Goal: Find specific page/section: Find specific page/section

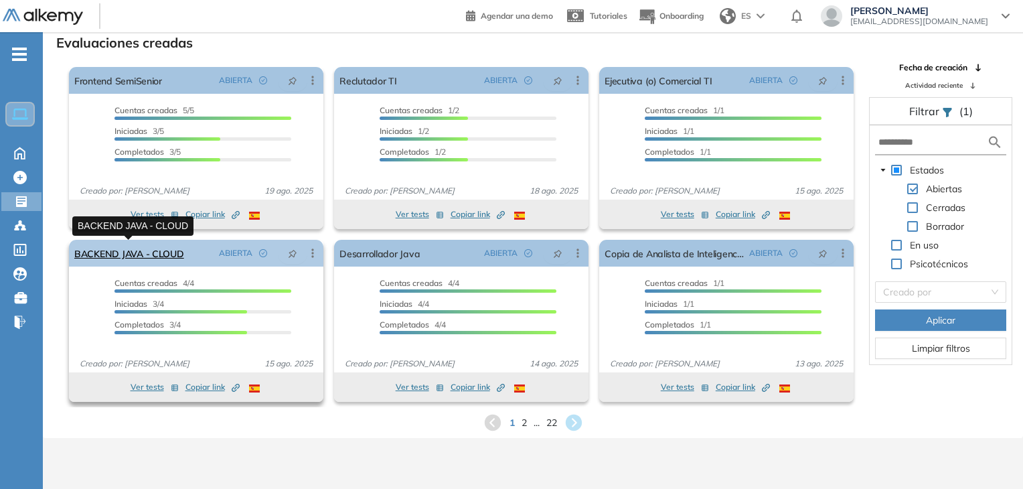
click at [145, 257] on link "BACKEND JAVA - CLOUD" at bounding box center [129, 253] width 110 height 27
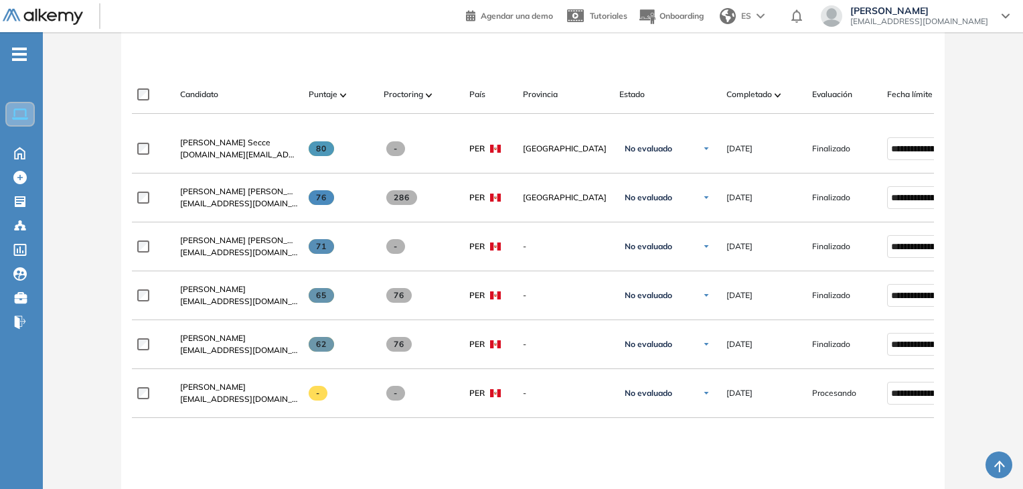
scroll to position [402, 0]
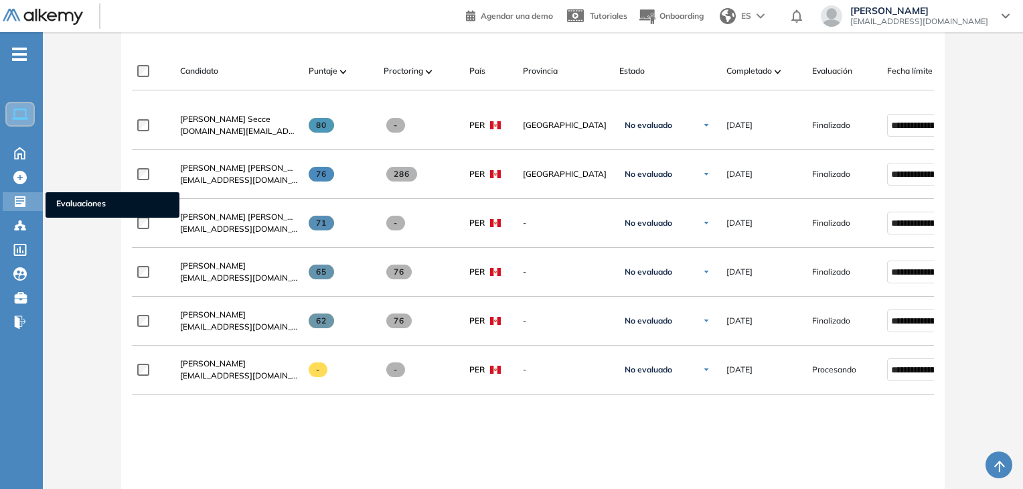
click at [19, 199] on icon at bounding box center [19, 201] width 13 height 13
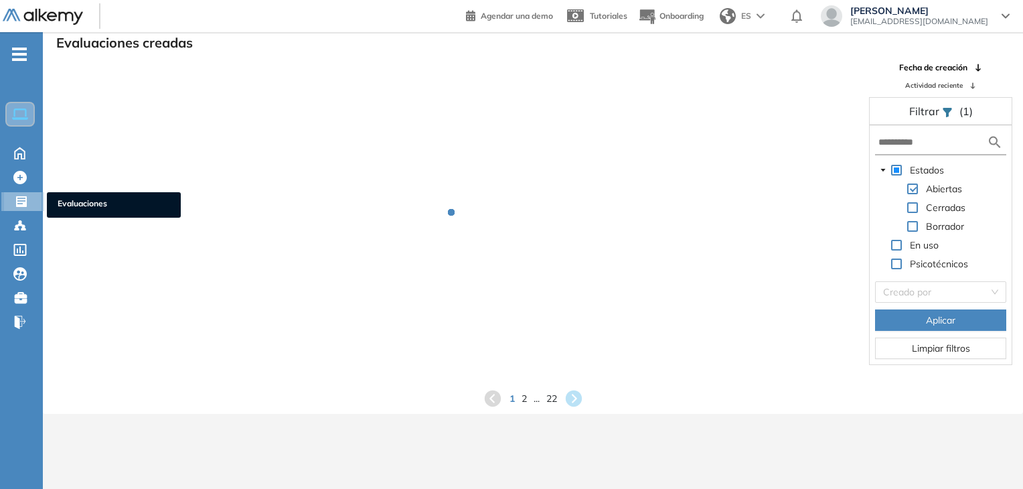
scroll to position [32, 0]
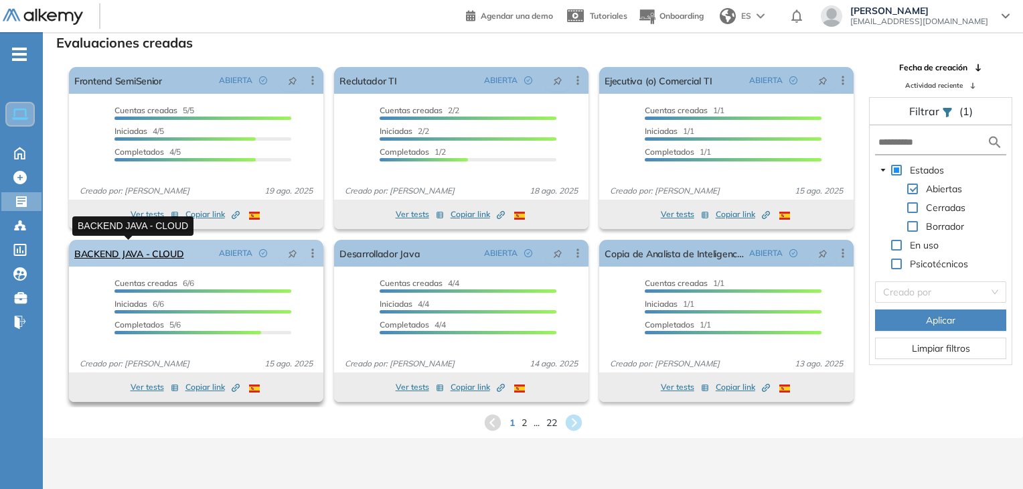
click at [117, 256] on link "BACKEND JAVA - CLOUD" at bounding box center [129, 253] width 110 height 27
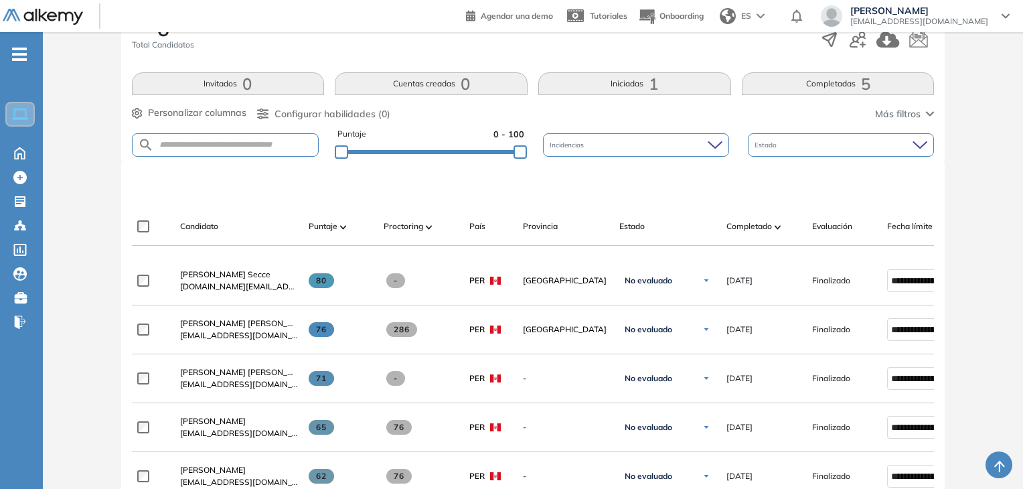
scroll to position [335, 0]
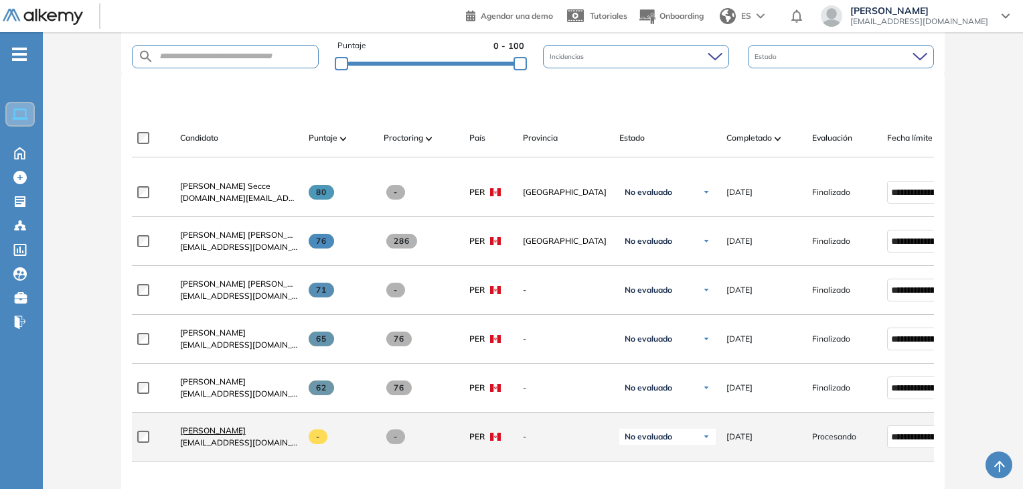
click at [241, 435] on span "[PERSON_NAME]" at bounding box center [213, 430] width 66 height 10
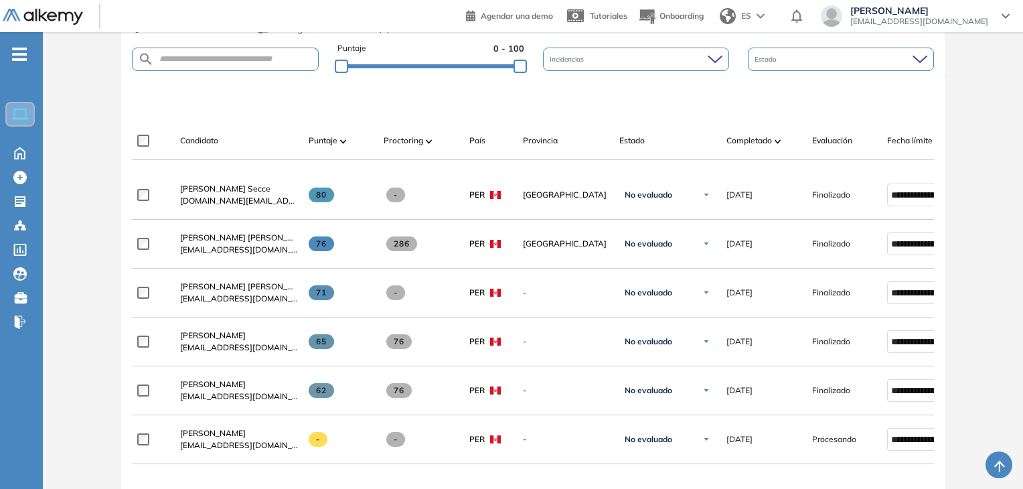
scroll to position [402, 0]
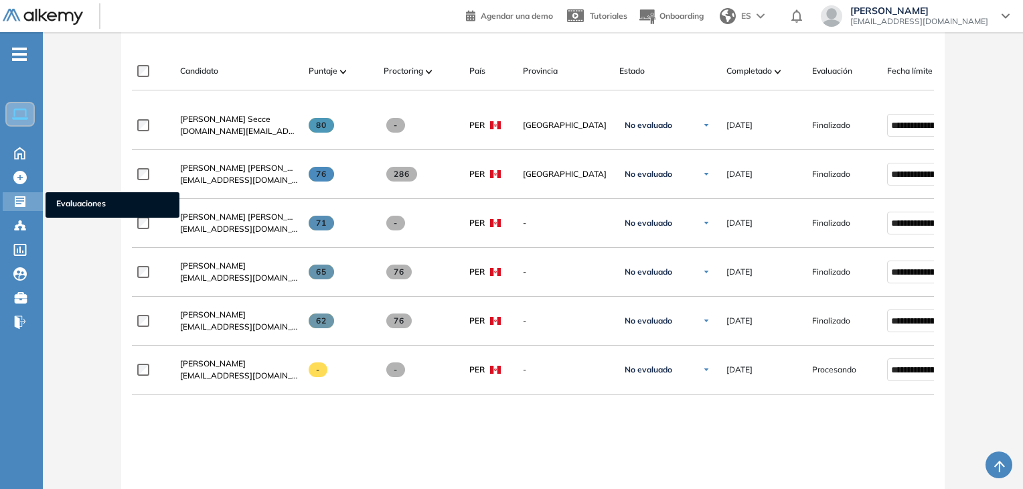
click at [15, 199] on icon at bounding box center [20, 201] width 11 height 11
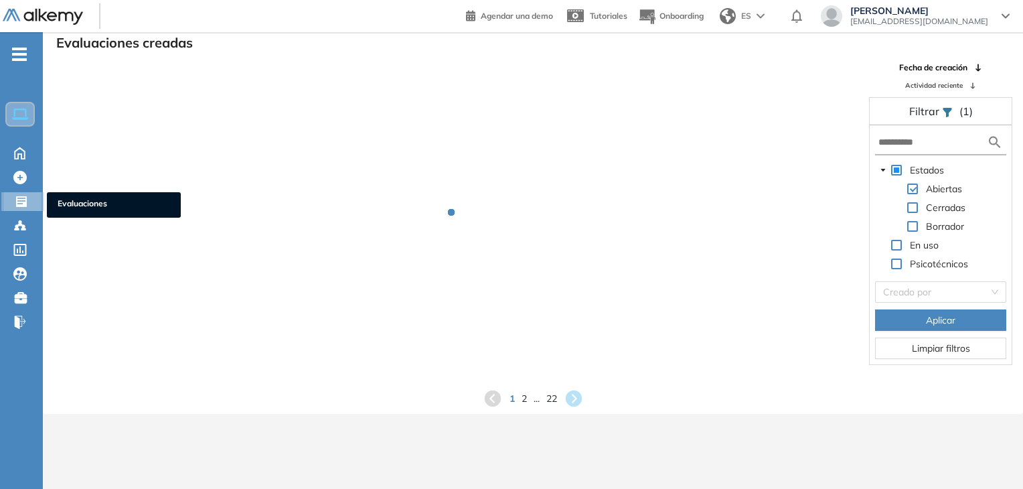
scroll to position [32, 0]
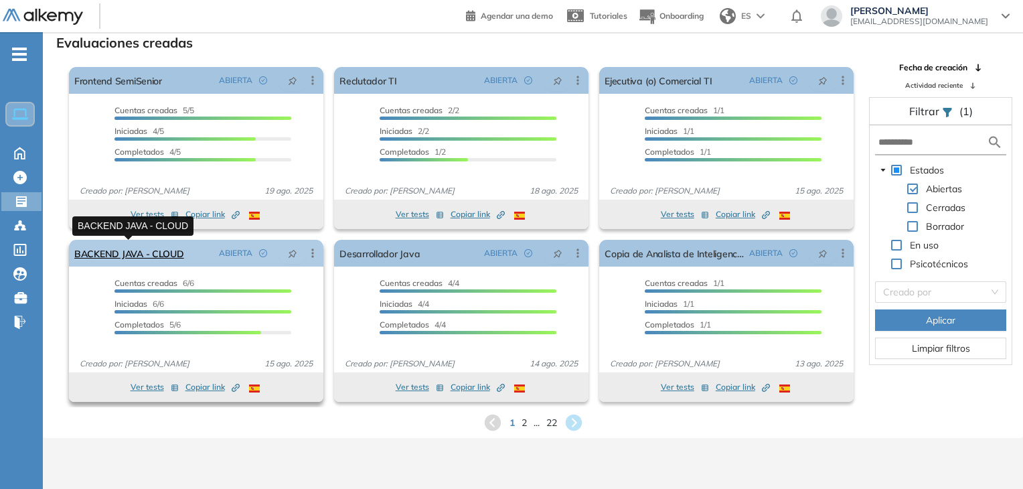
click at [151, 255] on link "BACKEND JAVA - CLOUD" at bounding box center [129, 253] width 110 height 27
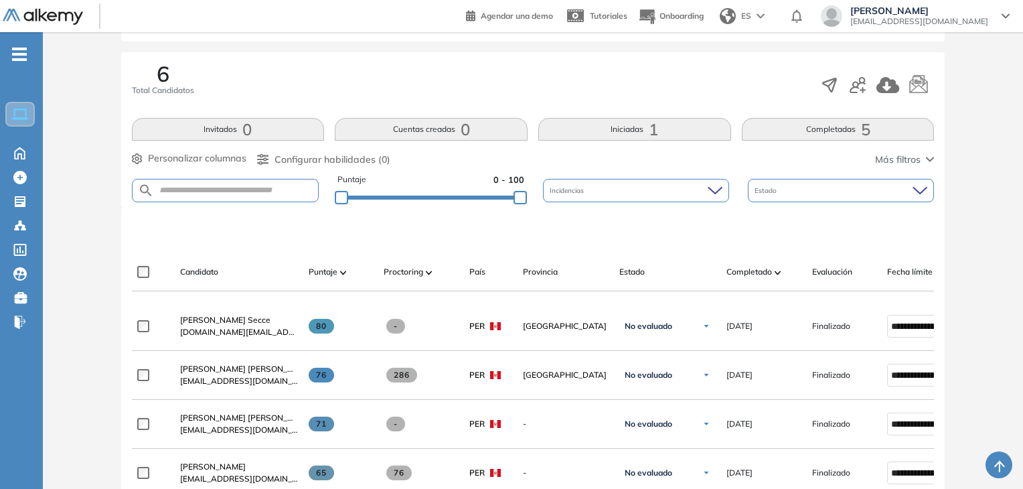
scroll to position [468, 0]
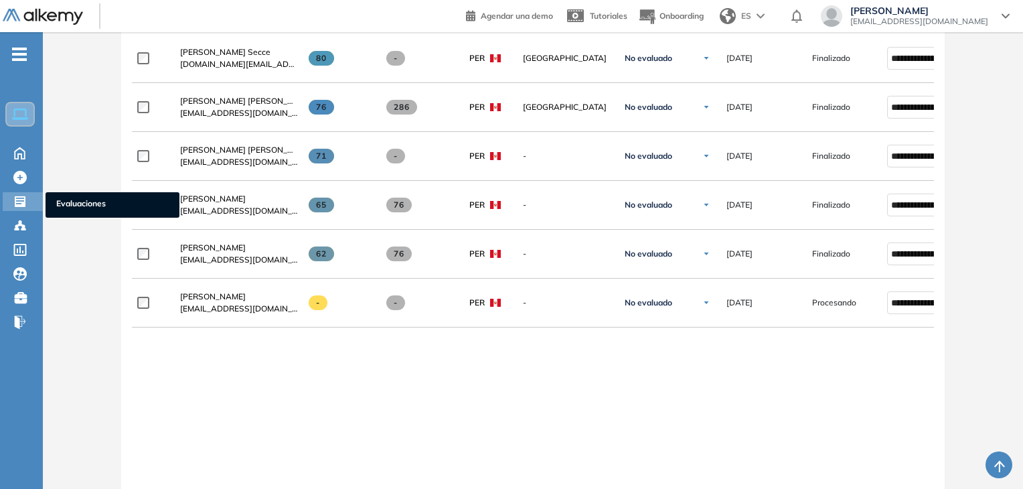
click at [27, 204] on div at bounding box center [21, 200] width 16 height 16
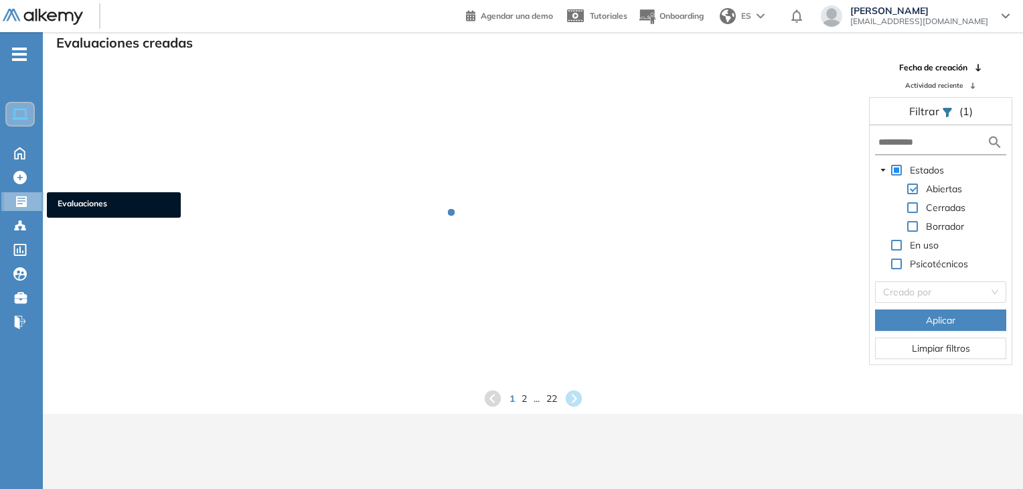
scroll to position [32, 0]
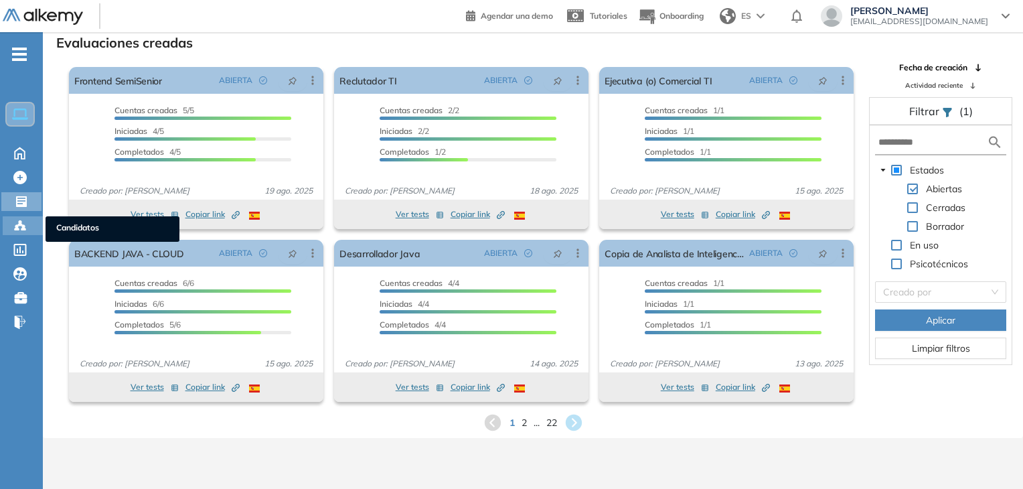
click at [17, 222] on icon at bounding box center [19, 225] width 13 height 13
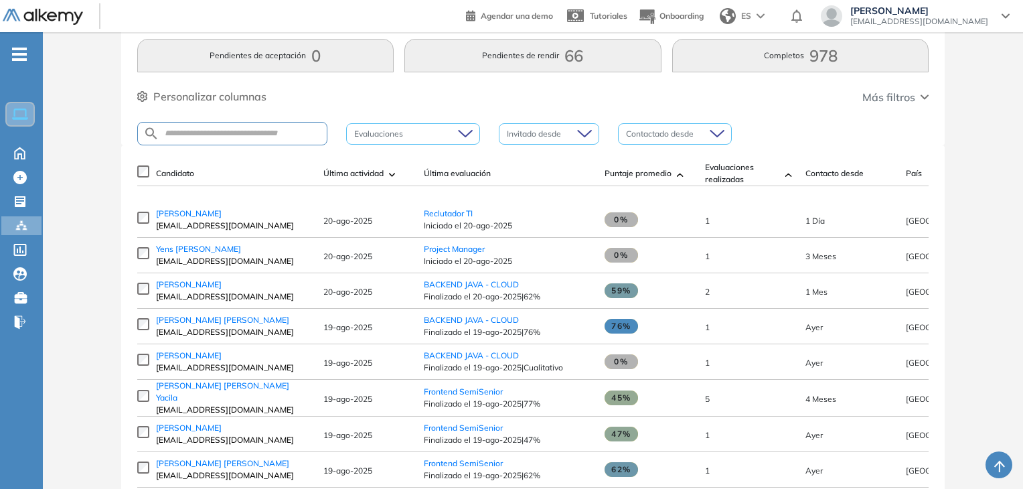
scroll to position [134, 0]
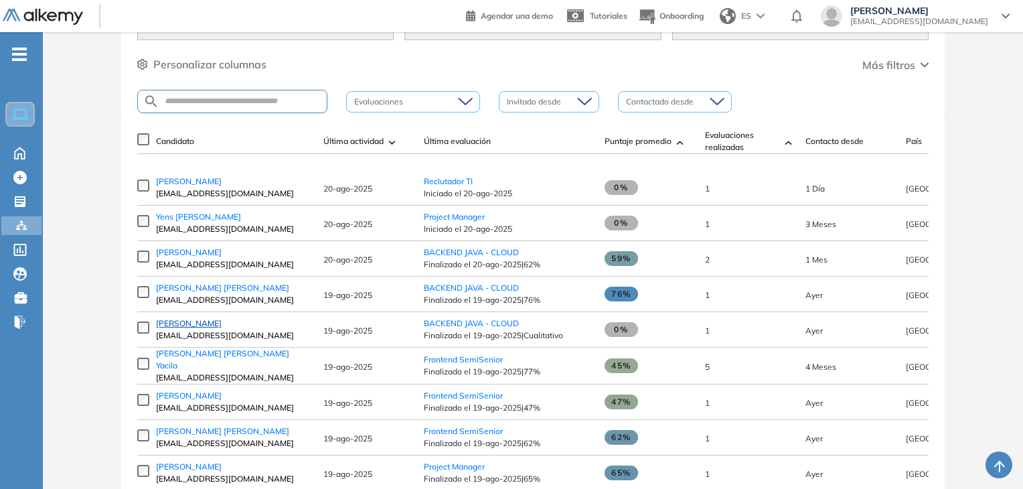
click at [198, 328] on span "[PERSON_NAME]" at bounding box center [189, 323] width 66 height 10
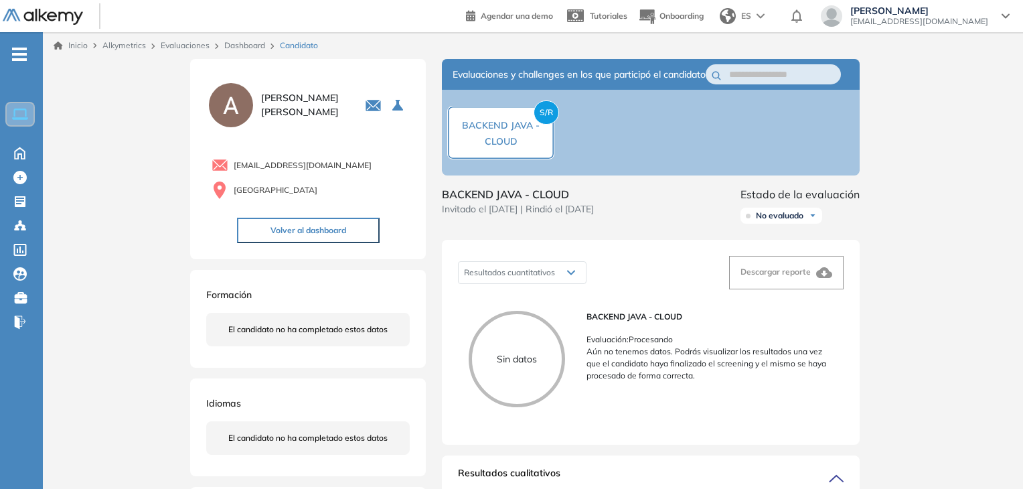
click at [15, 187] on ul "Home Home Crear Evaluación Crear Evaluación Evaluaciones Evaluaciones Candidato…" at bounding box center [21, 194] width 43 height 280
click at [17, 192] on div at bounding box center [21, 200] width 16 height 16
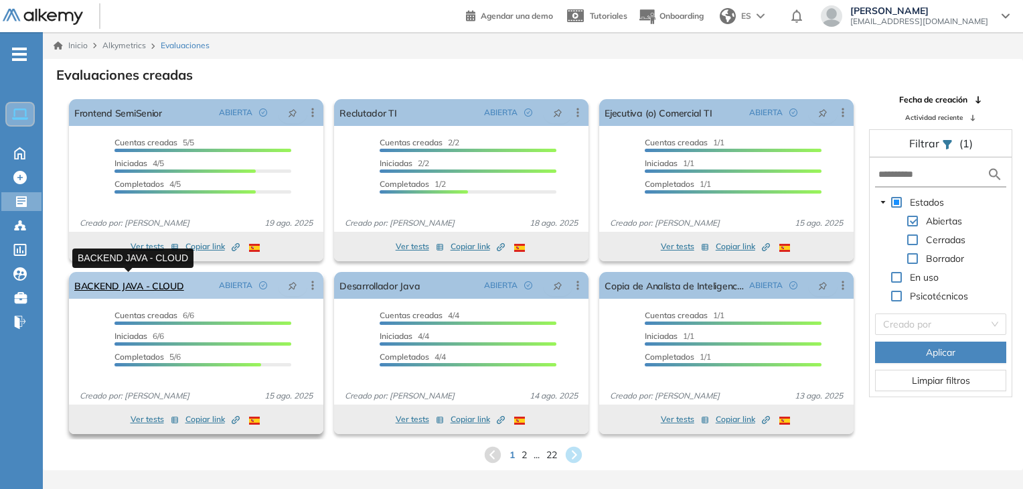
click at [152, 282] on link "BACKEND JAVA - CLOUD" at bounding box center [129, 285] width 110 height 27
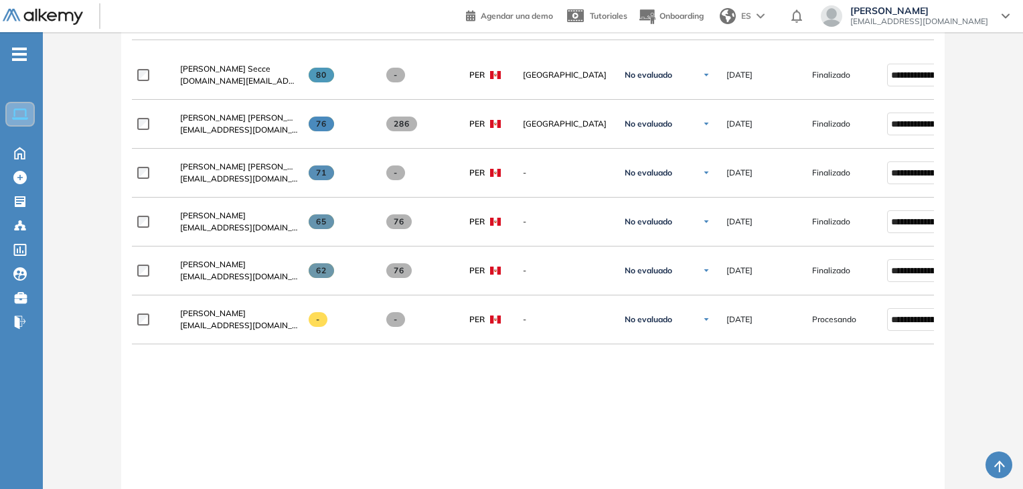
scroll to position [535, 0]
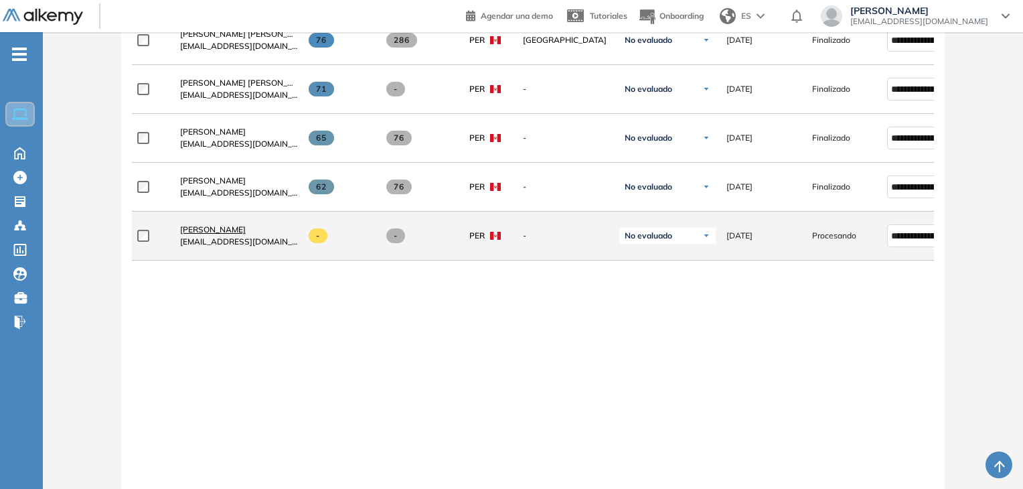
click at [246, 232] on span "[PERSON_NAME]" at bounding box center [213, 229] width 66 height 10
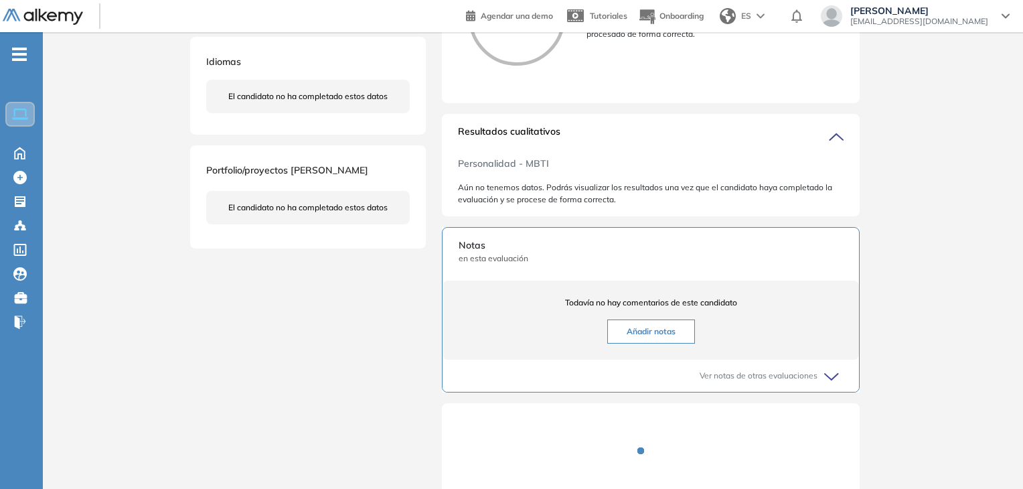
scroll to position [402, 0]
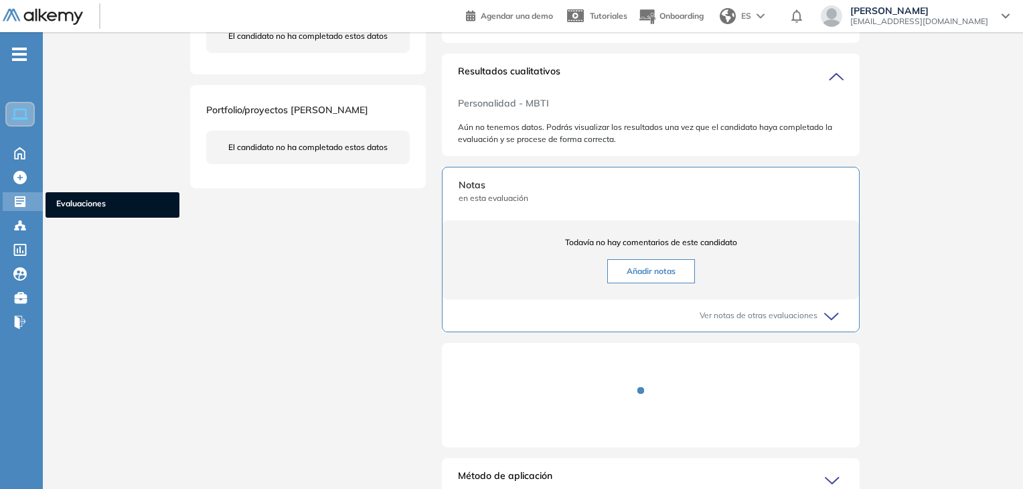
click at [25, 196] on icon at bounding box center [20, 201] width 11 height 11
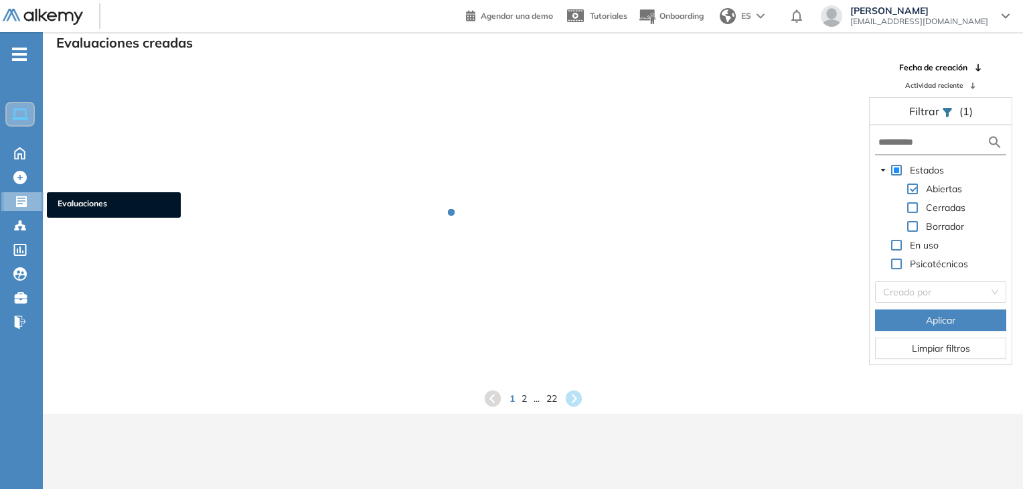
scroll to position [32, 0]
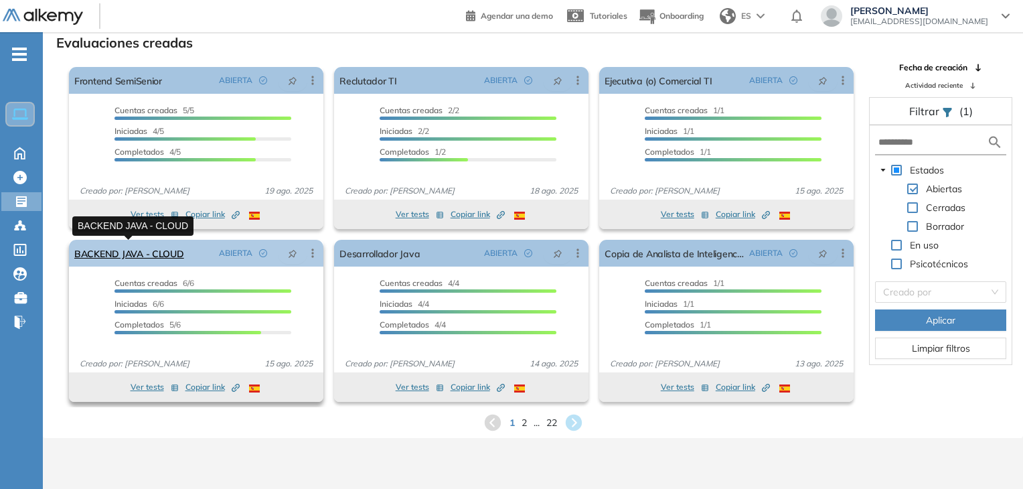
click at [124, 258] on link "BACKEND JAVA - CLOUD" at bounding box center [129, 253] width 110 height 27
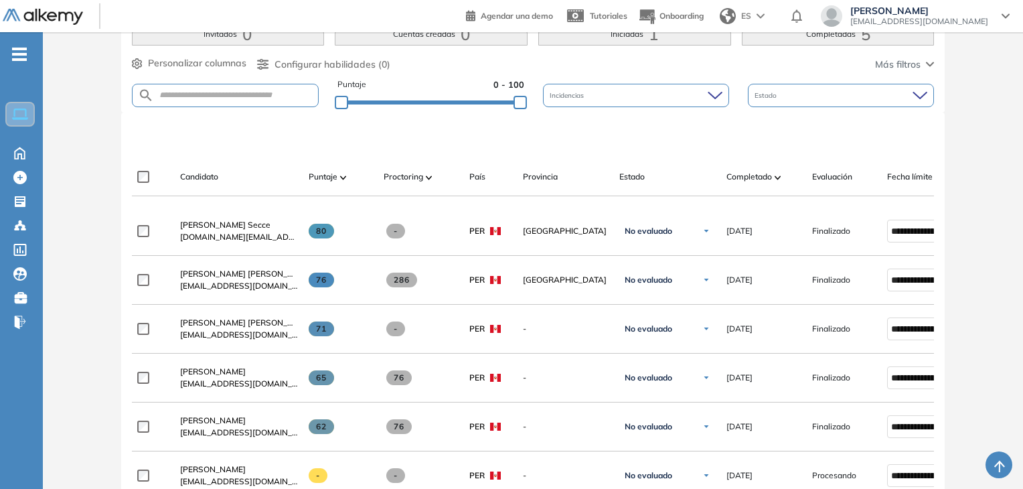
scroll to position [402, 0]
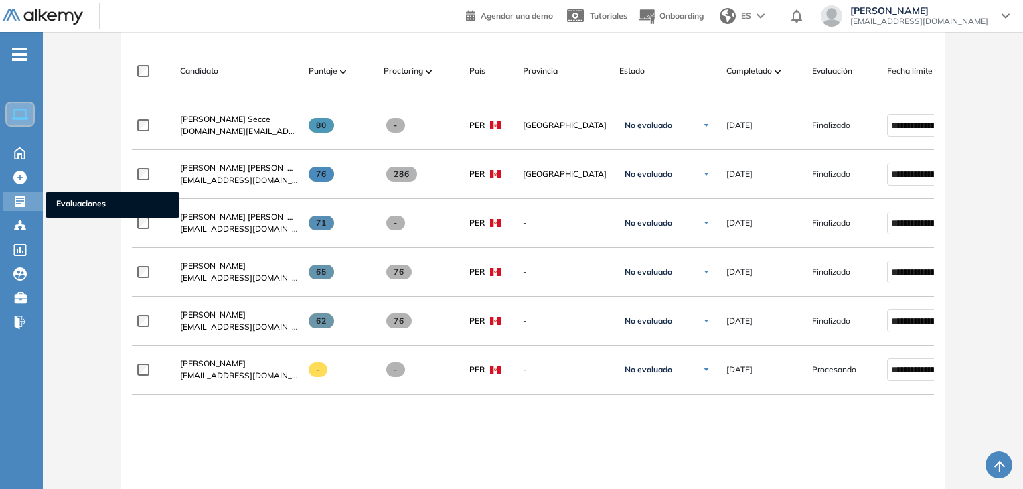
click at [21, 202] on icon at bounding box center [20, 201] width 11 height 11
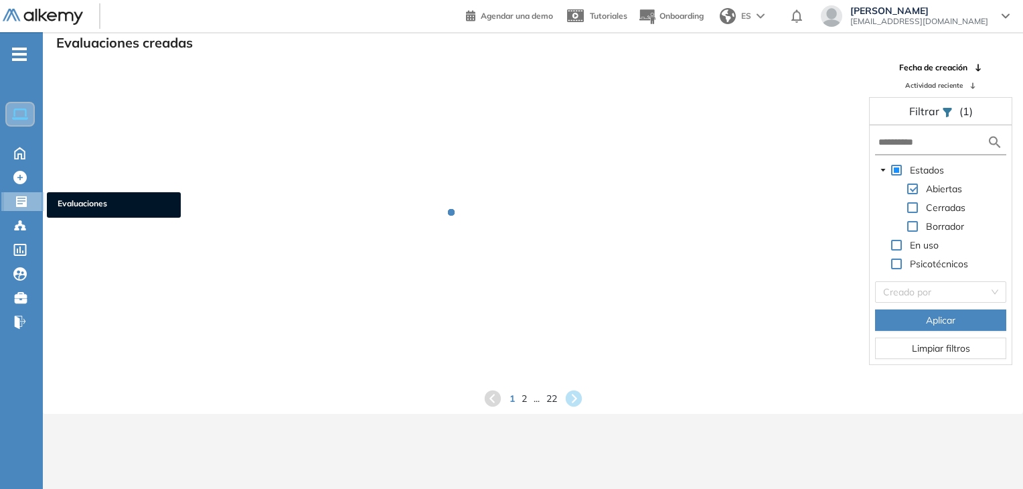
scroll to position [32, 0]
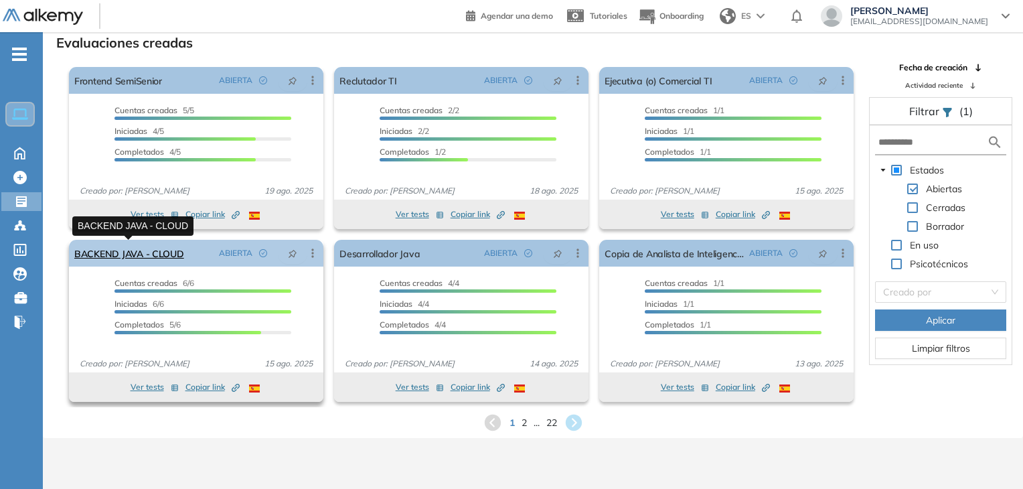
click at [164, 255] on link "BACKEND JAVA - CLOUD" at bounding box center [129, 253] width 110 height 27
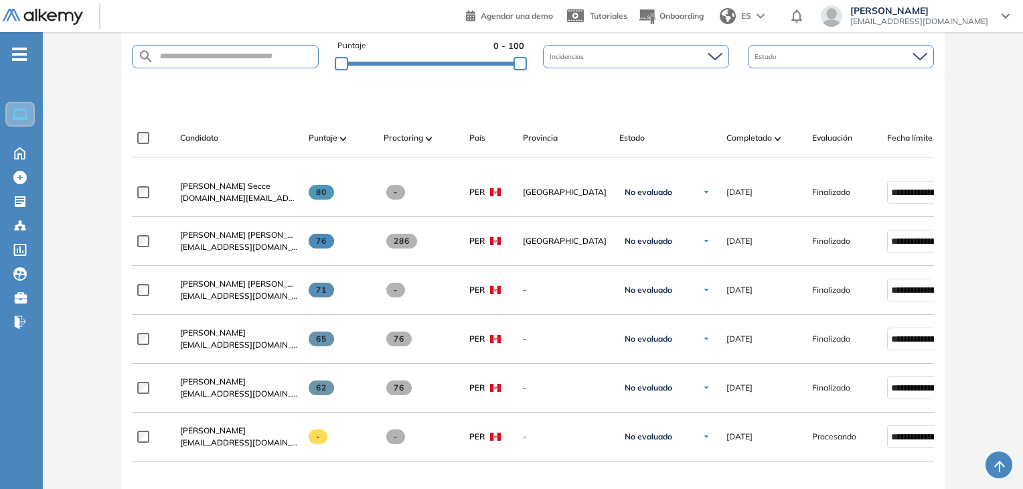
scroll to position [402, 0]
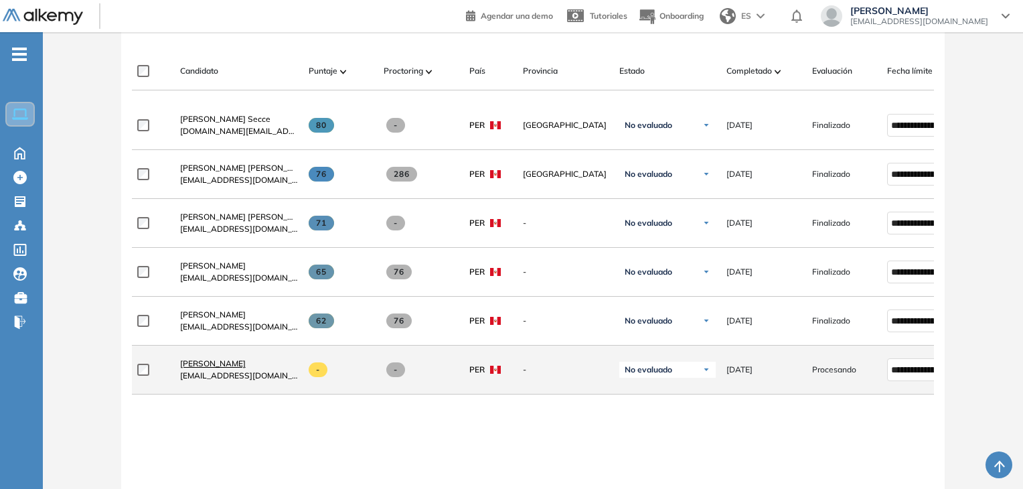
click at [246, 367] on span "[PERSON_NAME]" at bounding box center [213, 363] width 66 height 10
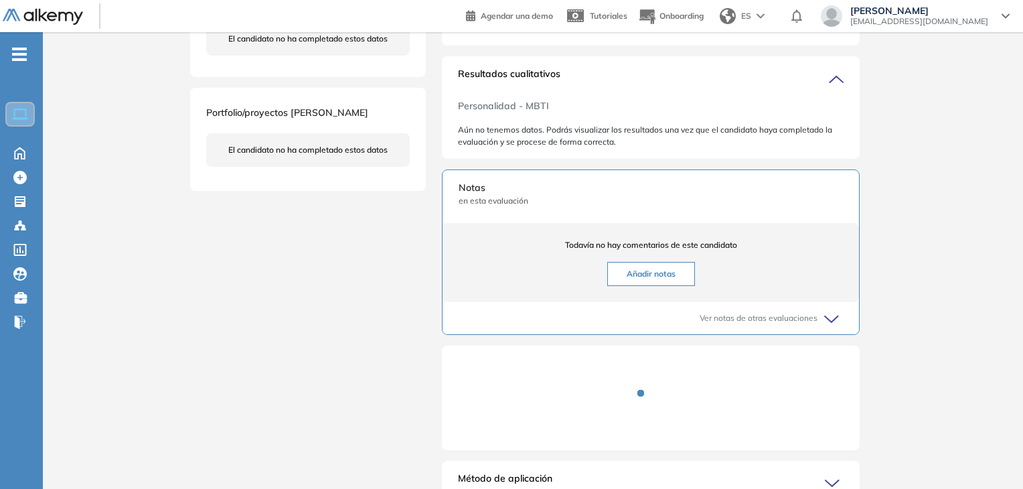
scroll to position [423, 0]
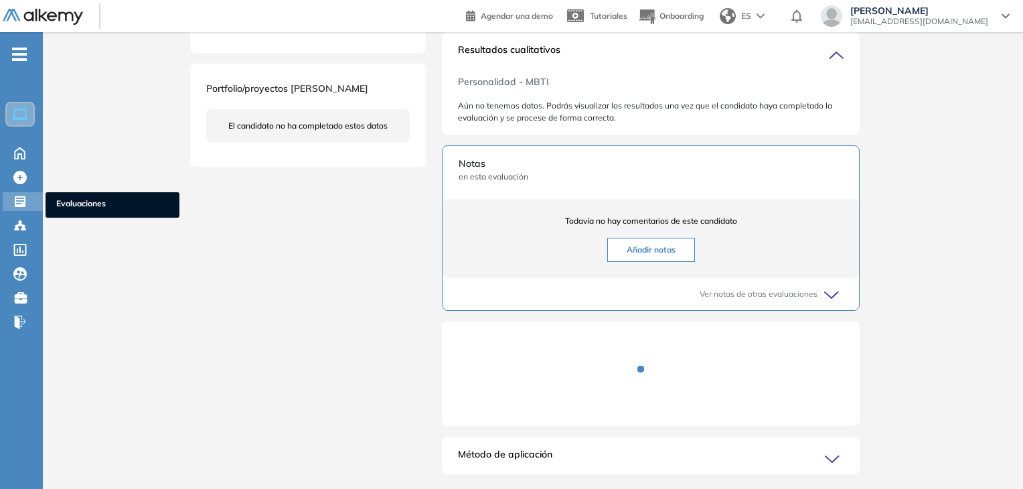
click at [15, 207] on div "Evaluaciones Evaluaciones" at bounding box center [23, 201] width 40 height 19
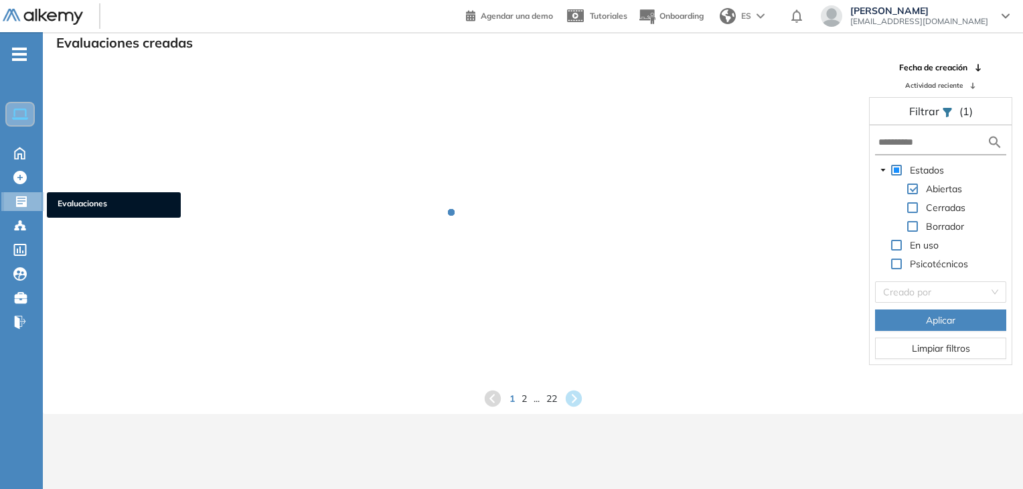
scroll to position [32, 0]
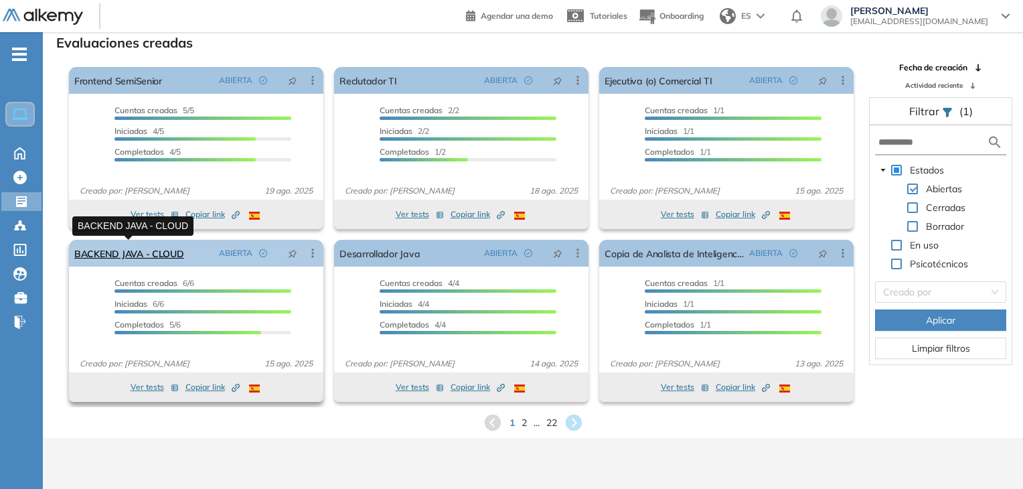
click at [128, 254] on link "BACKEND JAVA - CLOUD" at bounding box center [129, 253] width 110 height 27
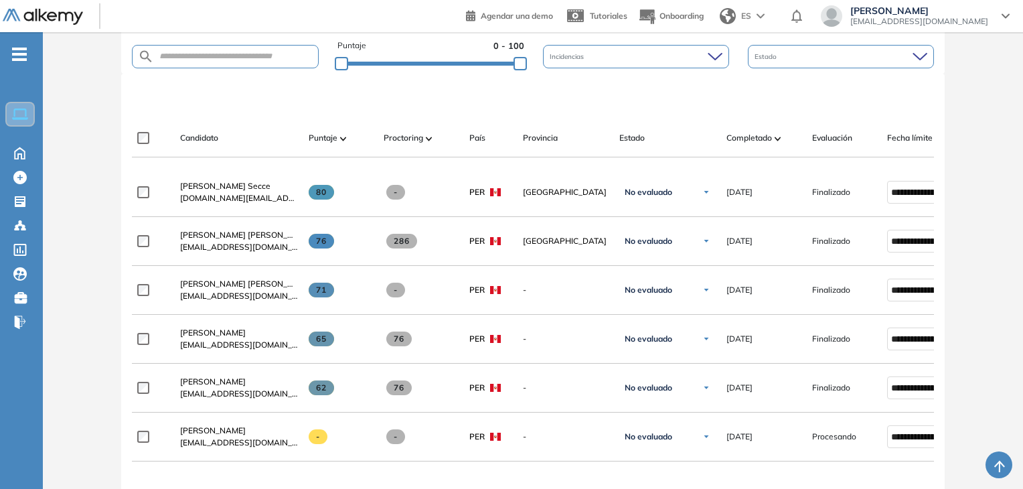
scroll to position [468, 0]
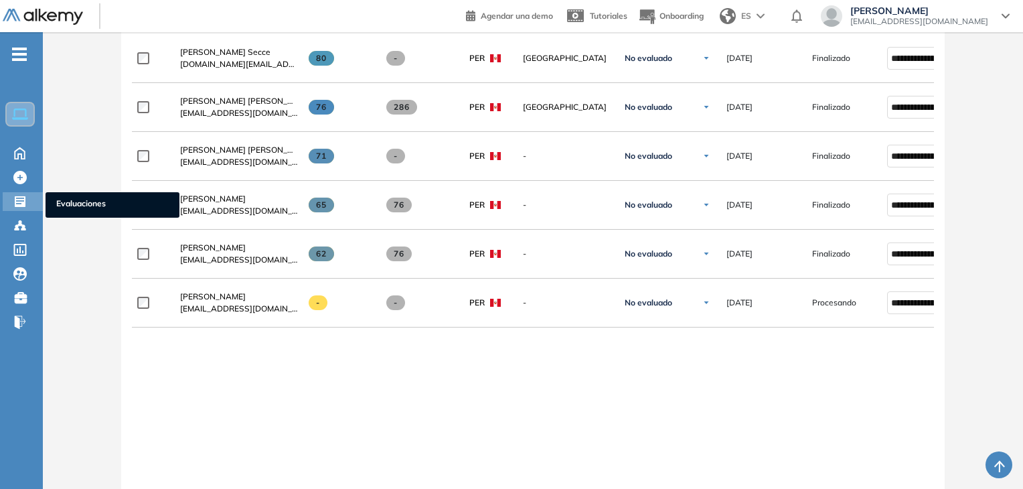
click at [13, 207] on div "Evaluaciones Evaluaciones" at bounding box center [23, 201] width 40 height 19
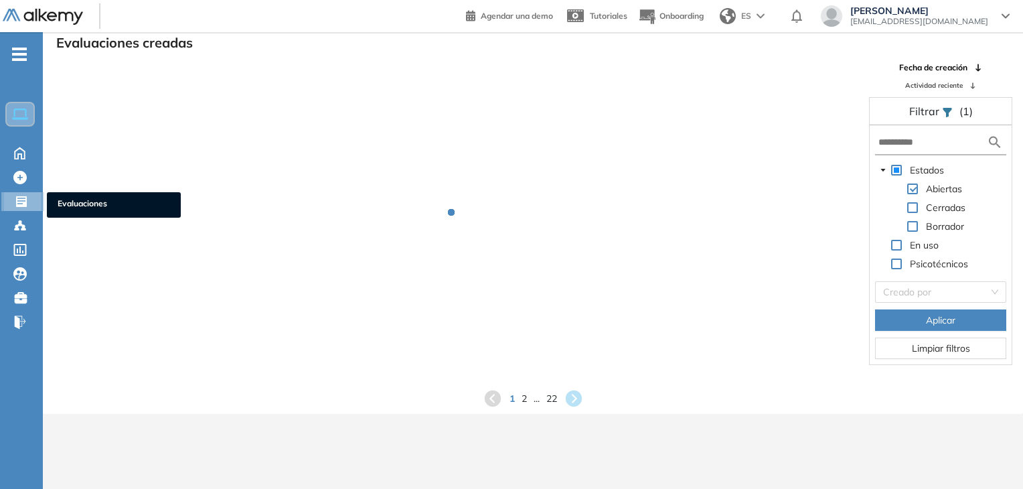
scroll to position [32, 0]
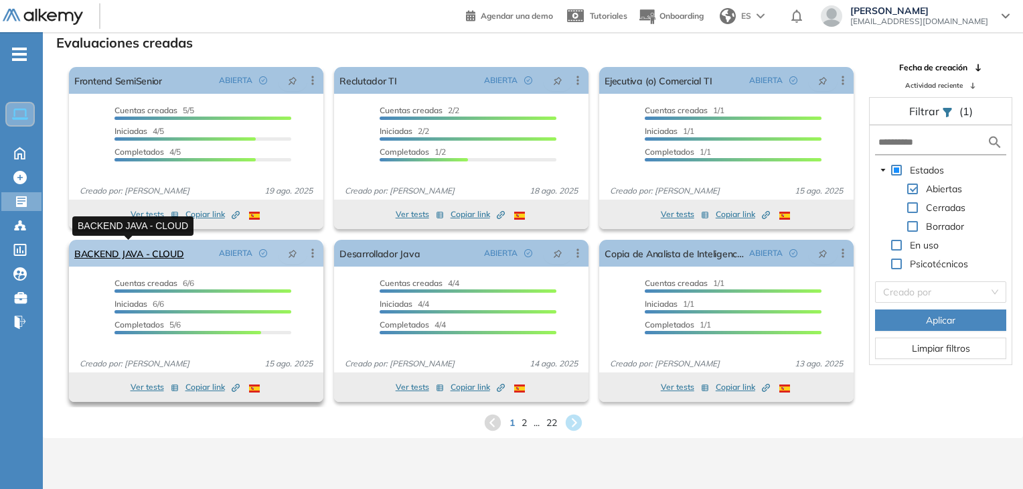
click at [167, 255] on link "BACKEND JAVA - CLOUD" at bounding box center [129, 253] width 110 height 27
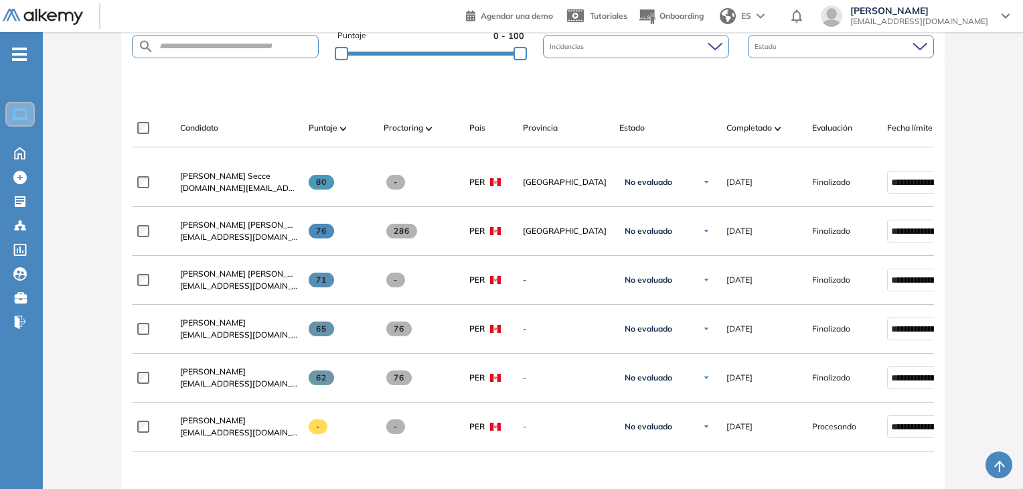
scroll to position [402, 0]
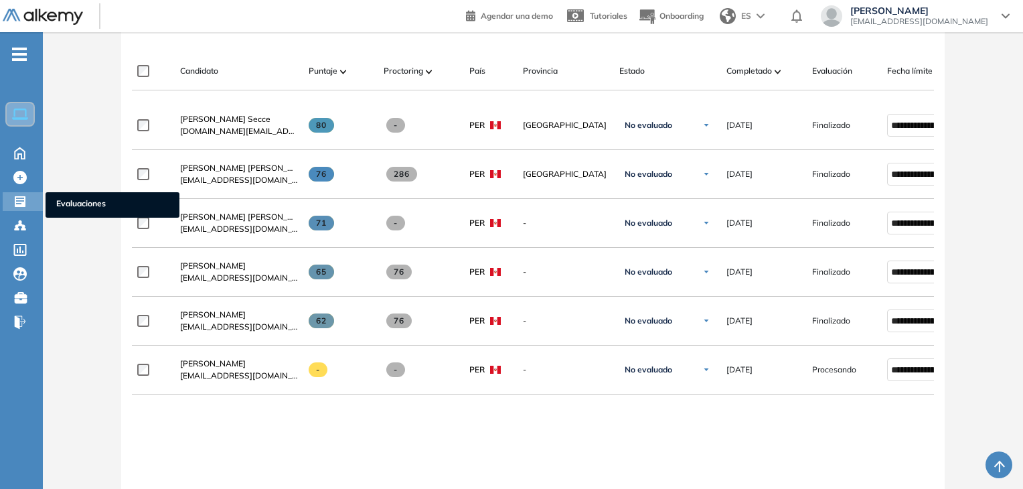
click at [25, 202] on icon at bounding box center [20, 201] width 11 height 11
